Goal: Check status: Check status

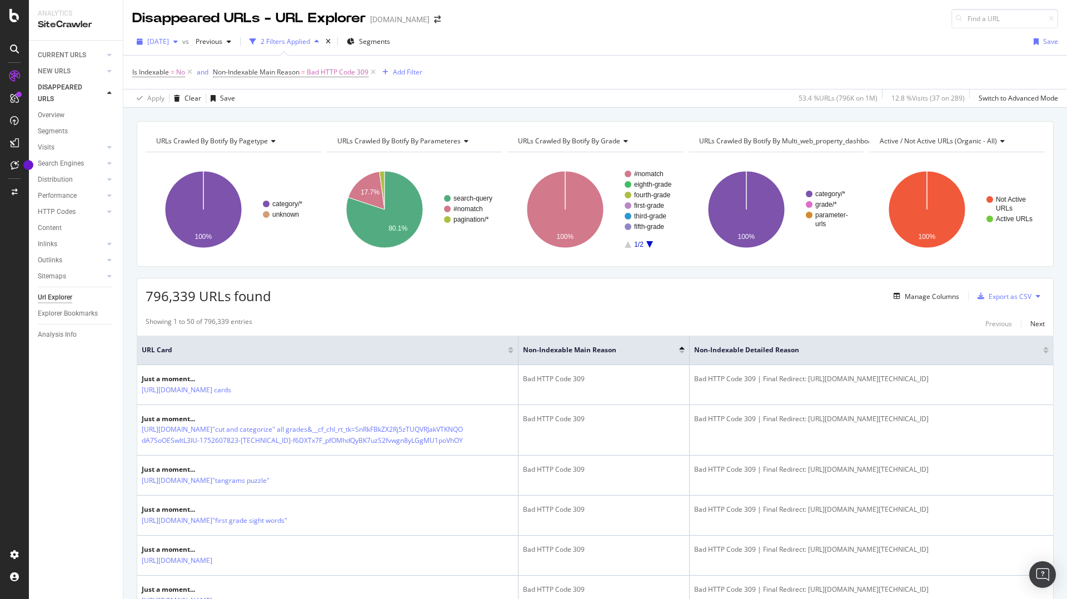
click at [169, 42] on span "2025 Jul. 27th" at bounding box center [158, 41] width 22 height 9
click at [186, 83] on div "2025 Aug. 24th" at bounding box center [177, 82] width 59 height 10
